Goal: Task Accomplishment & Management: Manage account settings

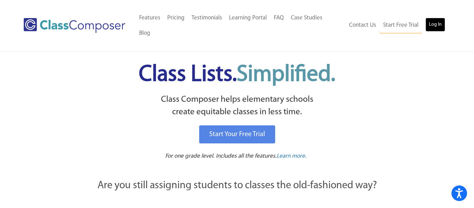
click at [435, 20] on link "Log In" at bounding box center [435, 25] width 20 height 14
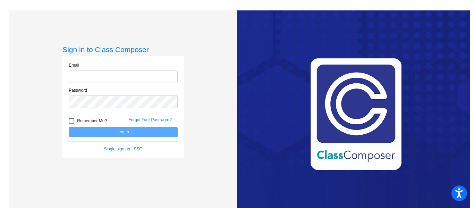
type input "[PERSON_NAME][EMAIL_ADDRESS][DOMAIN_NAME]"
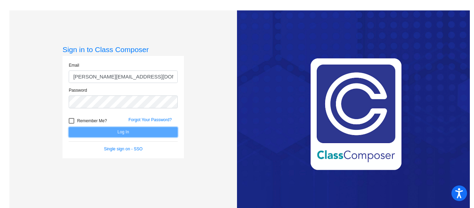
click at [125, 132] on button "Log In" at bounding box center [123, 132] width 109 height 10
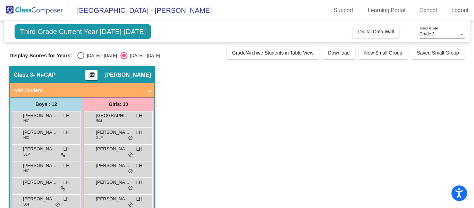
click at [77, 54] on div "Select an option" at bounding box center [80, 55] width 7 height 7
click at [80, 59] on input "[DATE] - [DATE]" at bounding box center [80, 59] width 0 height 0
radio input "true"
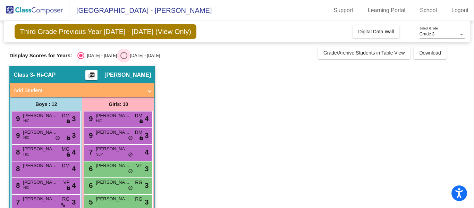
click at [120, 53] on div "Select an option" at bounding box center [123, 55] width 7 height 7
click at [123, 59] on input "[DATE] - [DATE]" at bounding box center [123, 59] width 0 height 0
radio input "true"
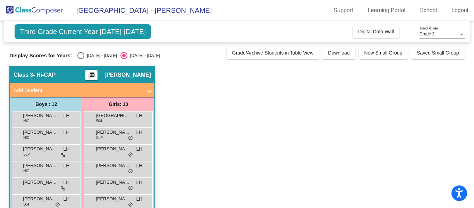
click at [78, 56] on div "Select an option" at bounding box center [80, 55] width 7 height 7
click at [80, 59] on input "[DATE] - [DATE]" at bounding box center [80, 59] width 0 height 0
radio input "true"
